Goal: Find specific page/section: Find specific page/section

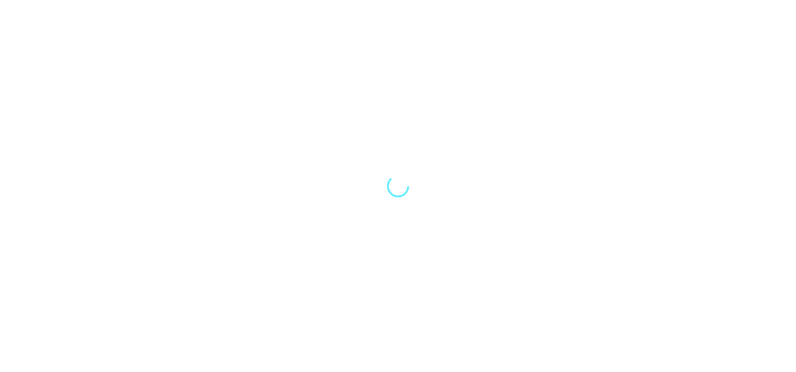
select select "Song"
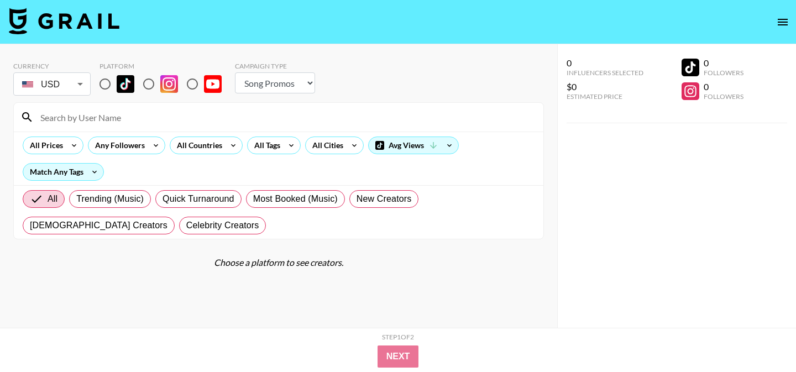
click at [107, 82] on input "radio" at bounding box center [104, 83] width 23 height 23
radio input "true"
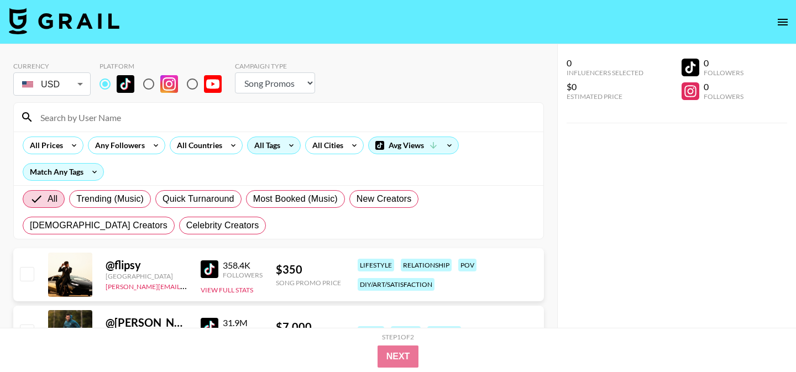
click at [283, 143] on icon at bounding box center [291, 145] width 18 height 17
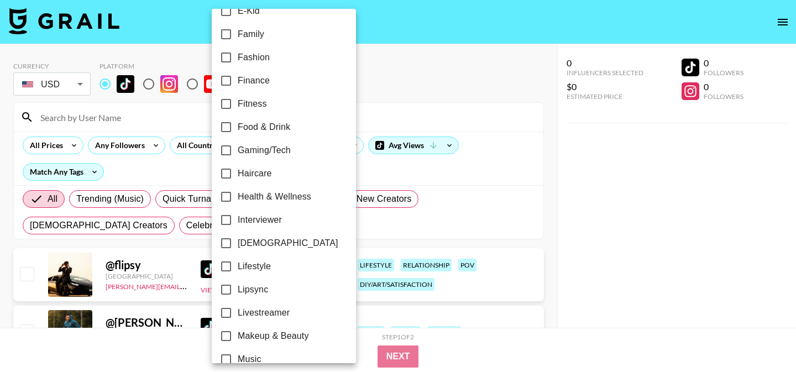
scroll to position [230, 0]
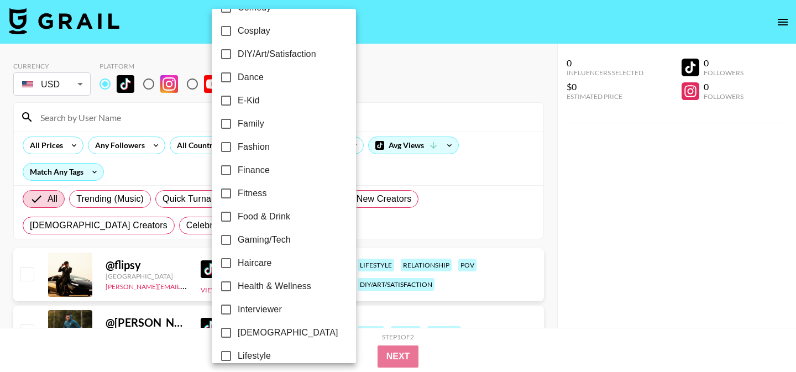
click at [235, 102] on input "E-Kid" at bounding box center [225, 100] width 23 height 23
checkbox input "true"
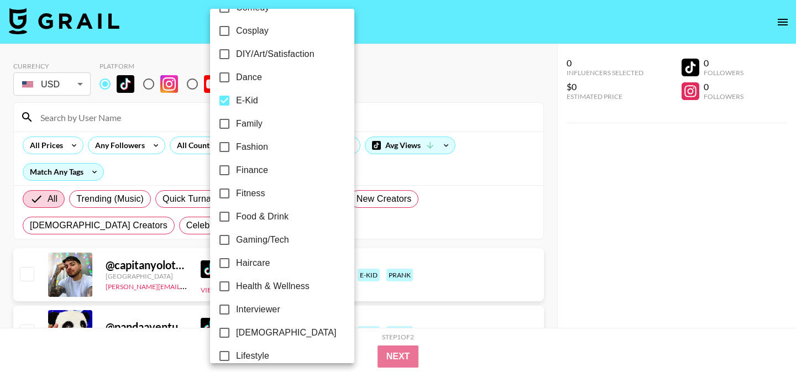
click at [404, 91] on div at bounding box center [398, 186] width 796 height 372
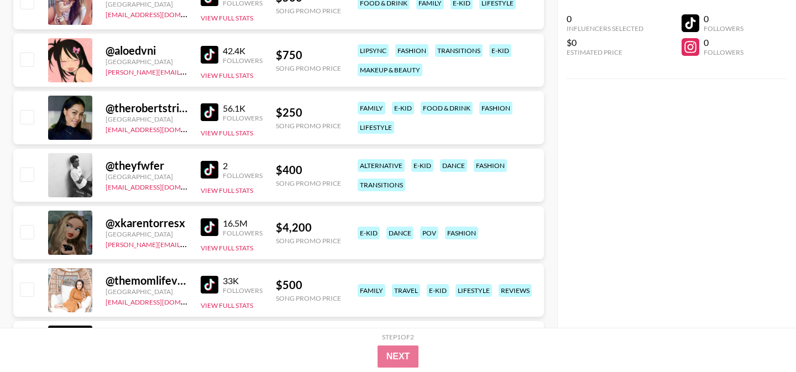
scroll to position [1361, 0]
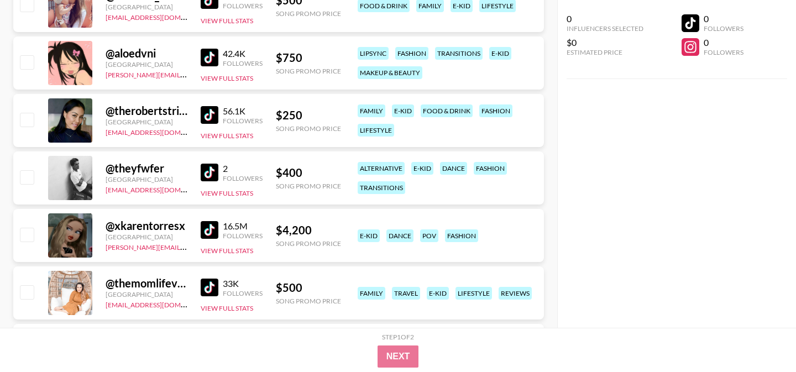
click at [206, 119] on img at bounding box center [210, 115] width 18 height 18
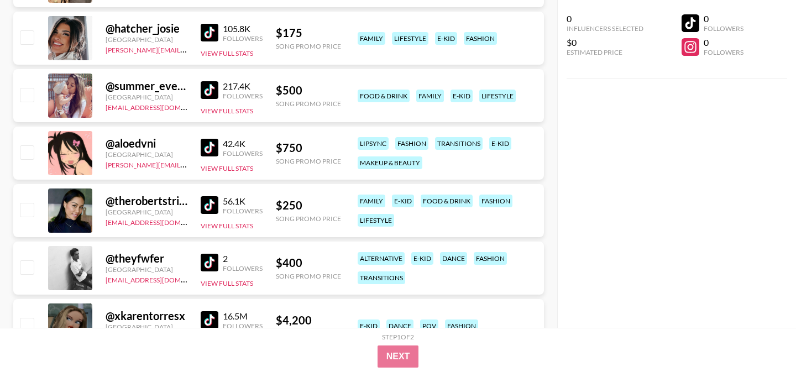
scroll to position [1269, 0]
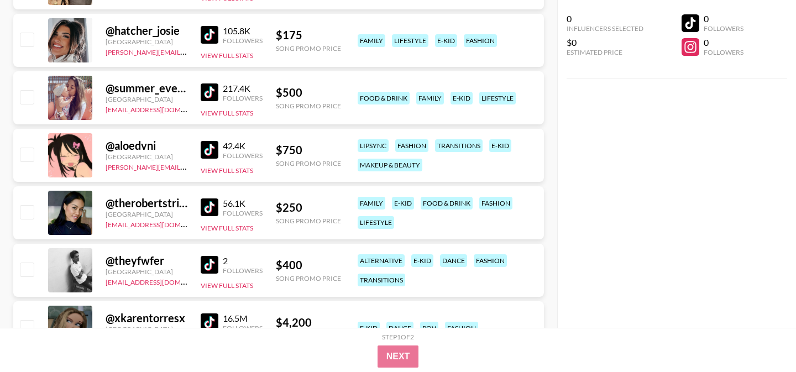
click at [207, 36] on img at bounding box center [210, 35] width 18 height 18
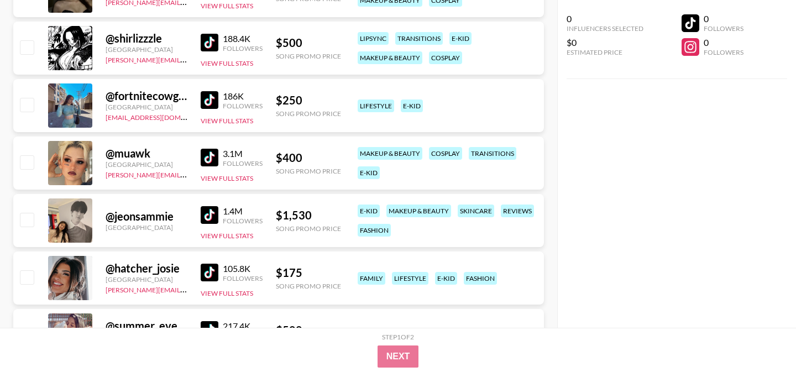
scroll to position [1032, 0]
click at [209, 159] on img at bounding box center [210, 157] width 18 height 18
